Goal: Task Accomplishment & Management: Use online tool/utility

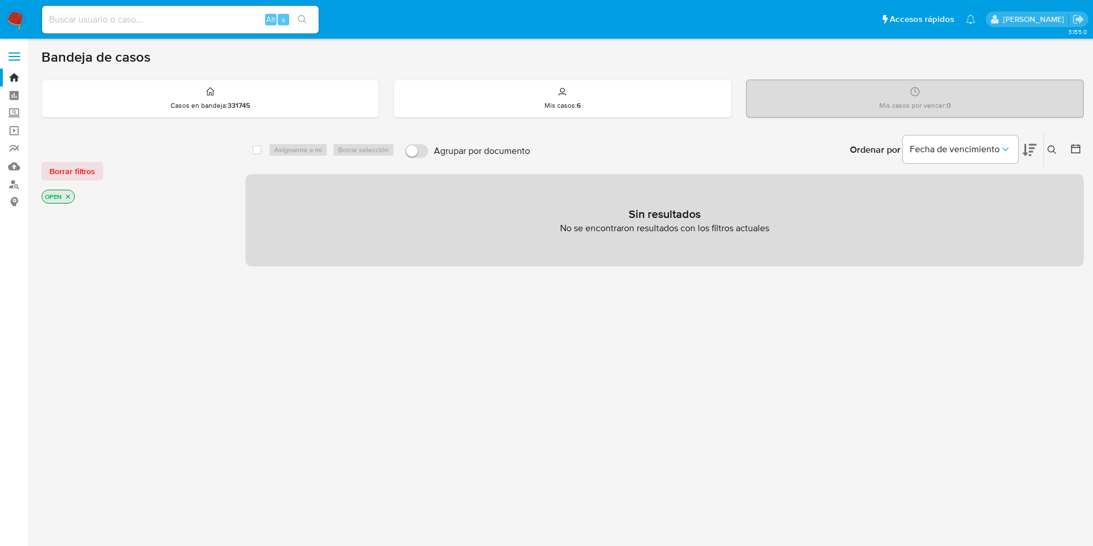
click at [1046, 143] on button at bounding box center [1053, 150] width 19 height 14
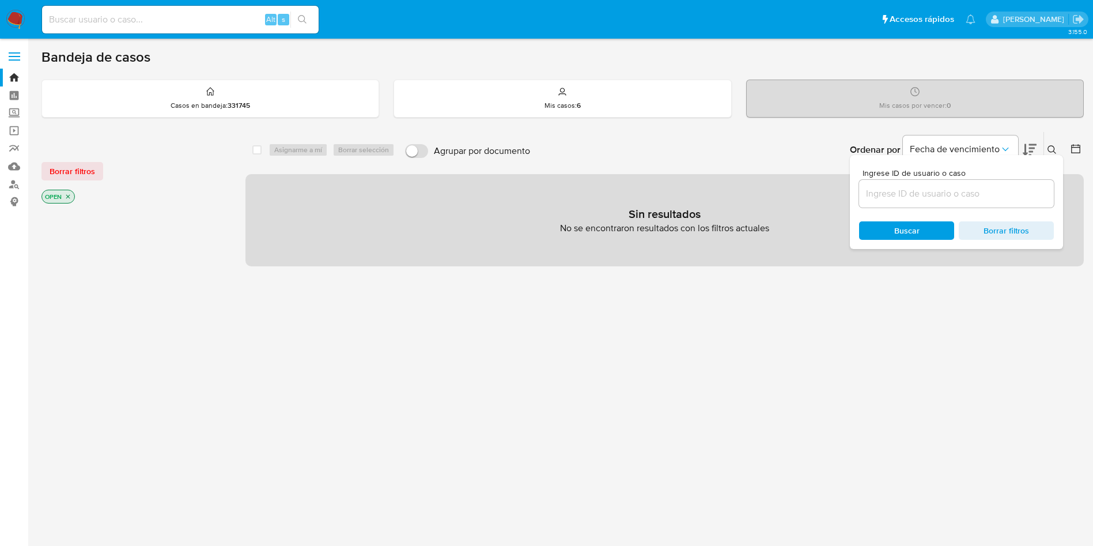
click at [957, 190] on input at bounding box center [956, 193] width 195 height 15
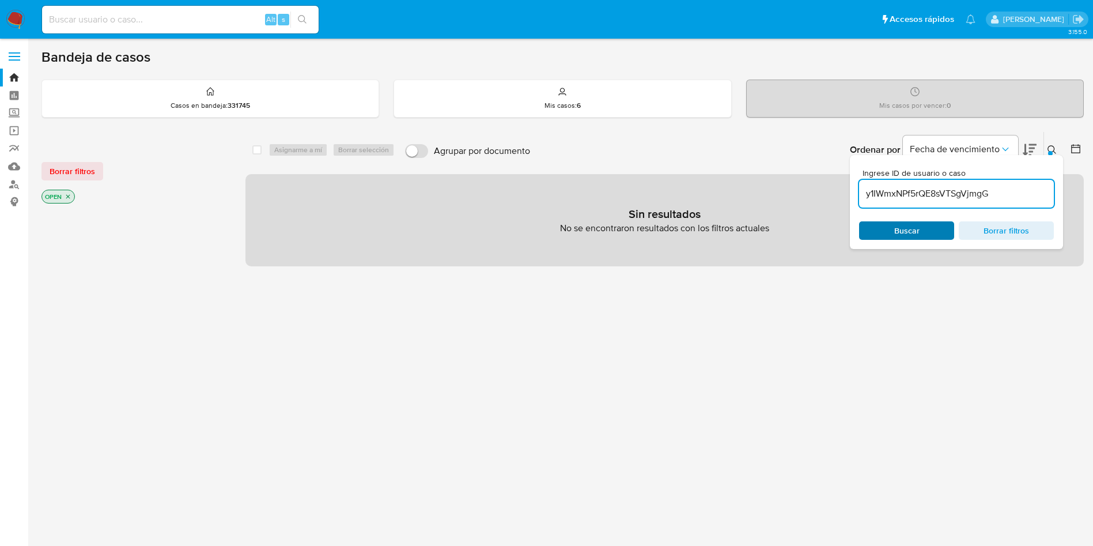
type input "y1IWmxNPf5rQE8sVTSgVjmgG"
click at [891, 222] on span "Buscar" at bounding box center [906, 230] width 79 height 16
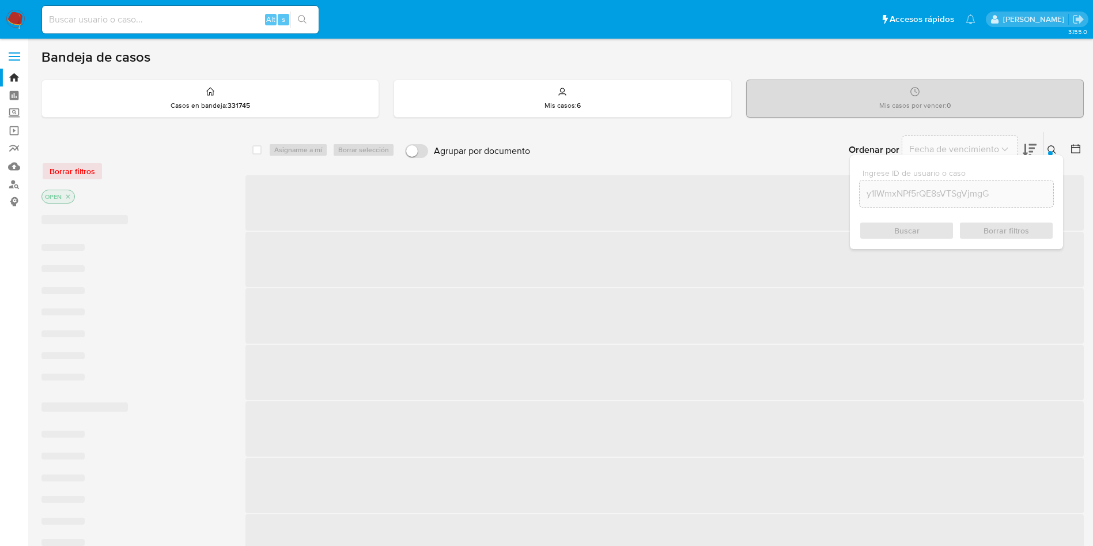
click at [901, 233] on div "Buscar Borrar filtros" at bounding box center [956, 230] width 195 height 18
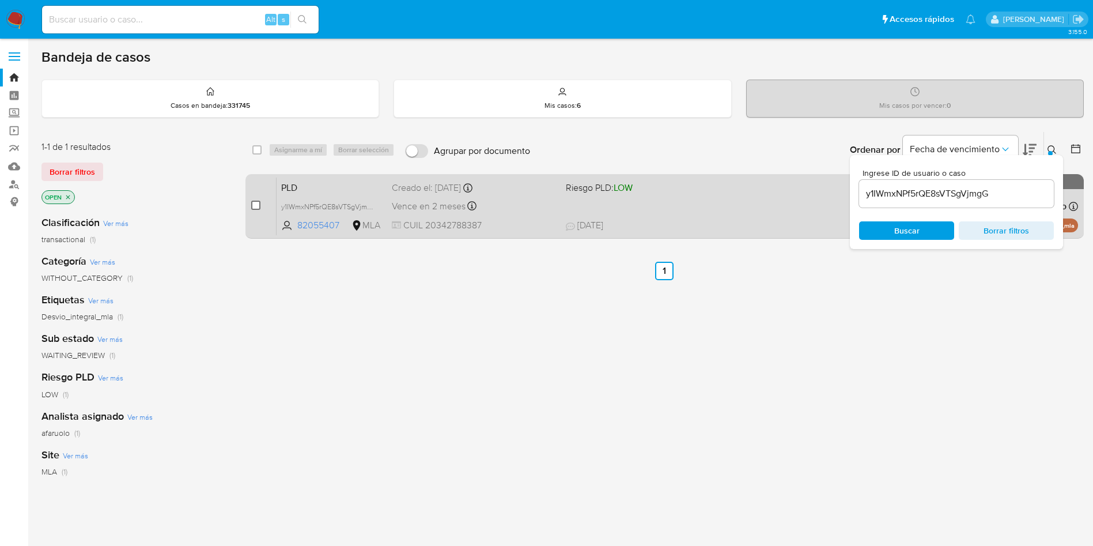
click at [256, 205] on input "checkbox" at bounding box center [255, 205] width 9 height 9
checkbox input "true"
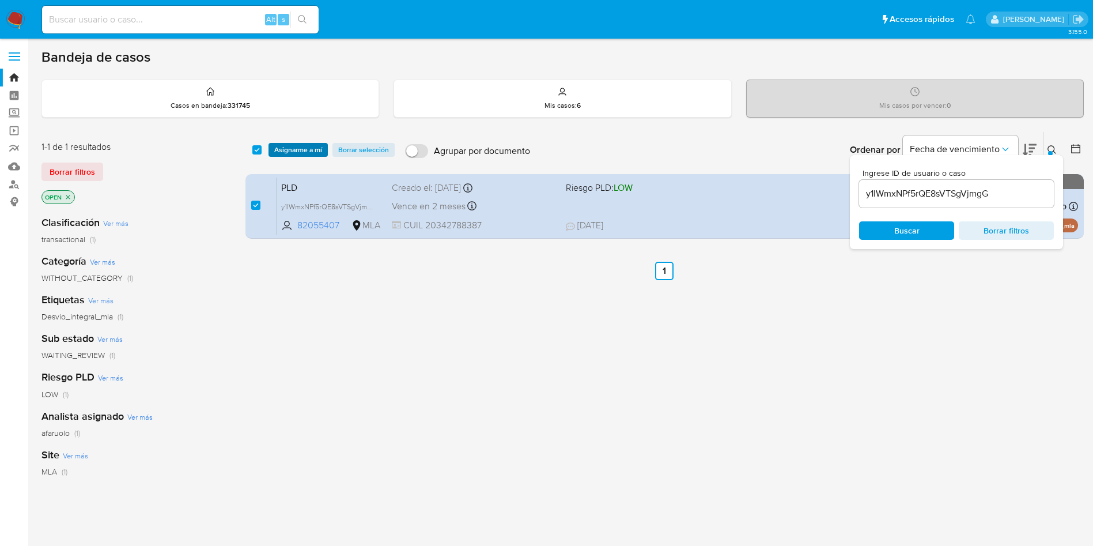
click at [313, 152] on span "Asignarme a mí" at bounding box center [298, 150] width 48 height 12
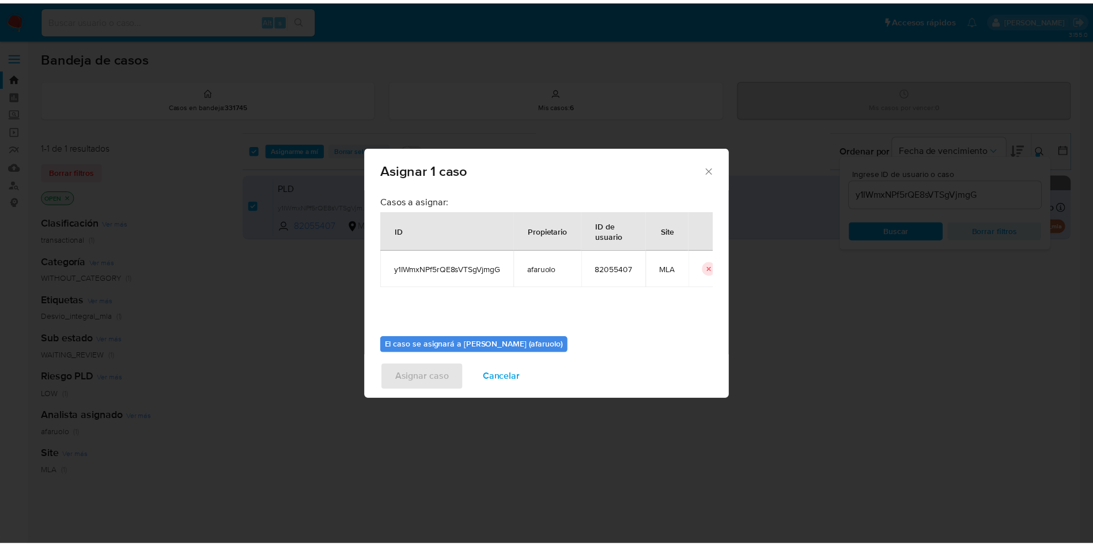
scroll to position [60, 0]
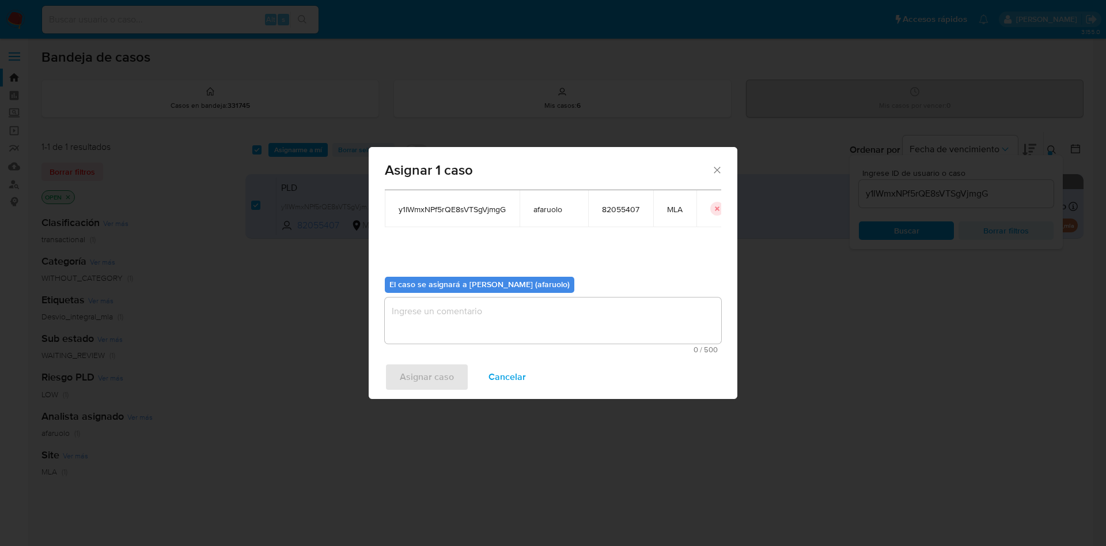
click at [511, 314] on textarea "assign-modal" at bounding box center [553, 320] width 337 height 46
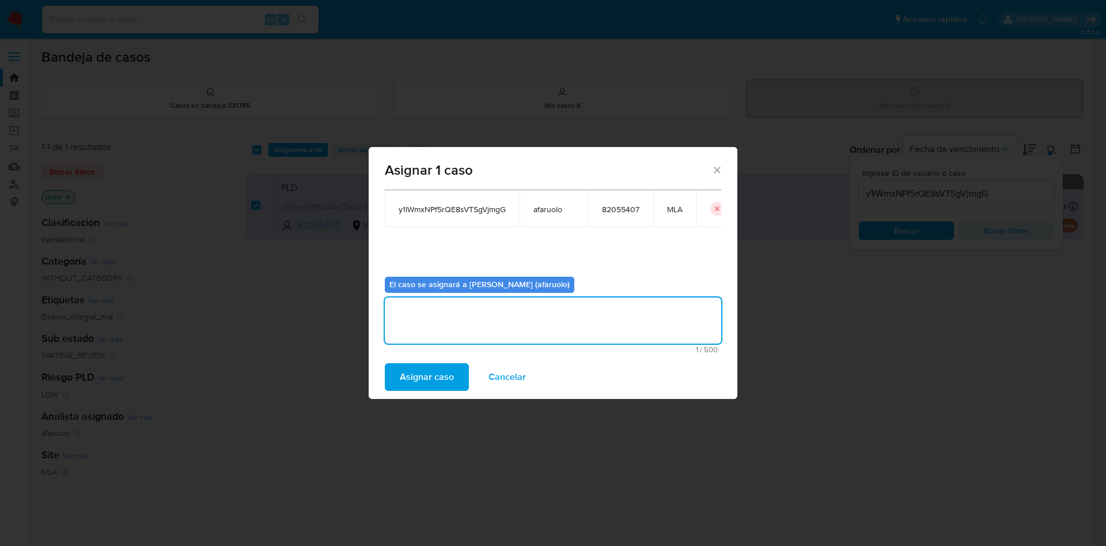
click at [451, 368] on span "Asignar caso" at bounding box center [427, 376] width 54 height 25
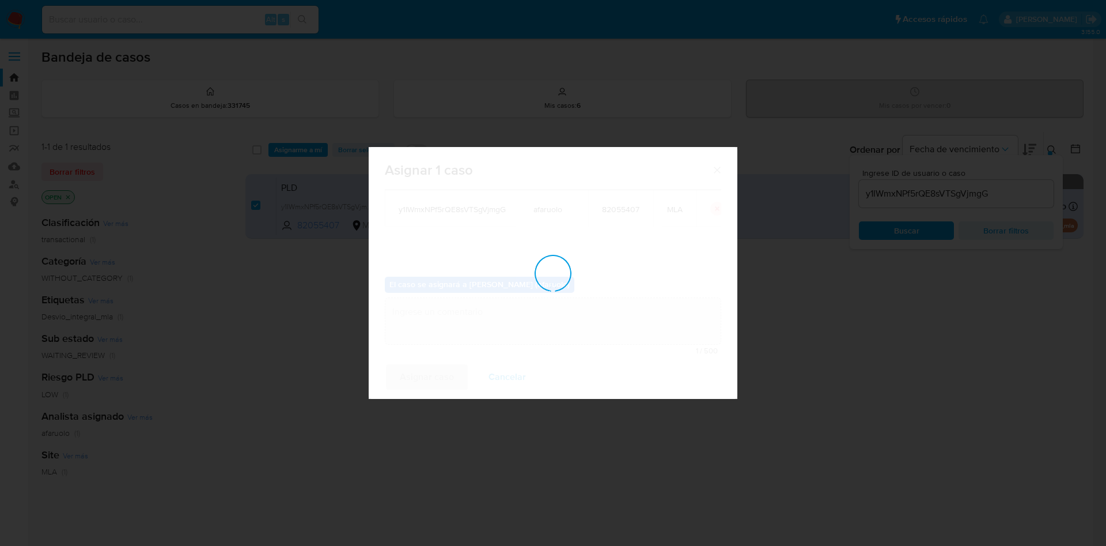
checkbox input "false"
